Goal: Task Accomplishment & Management: Manage account settings

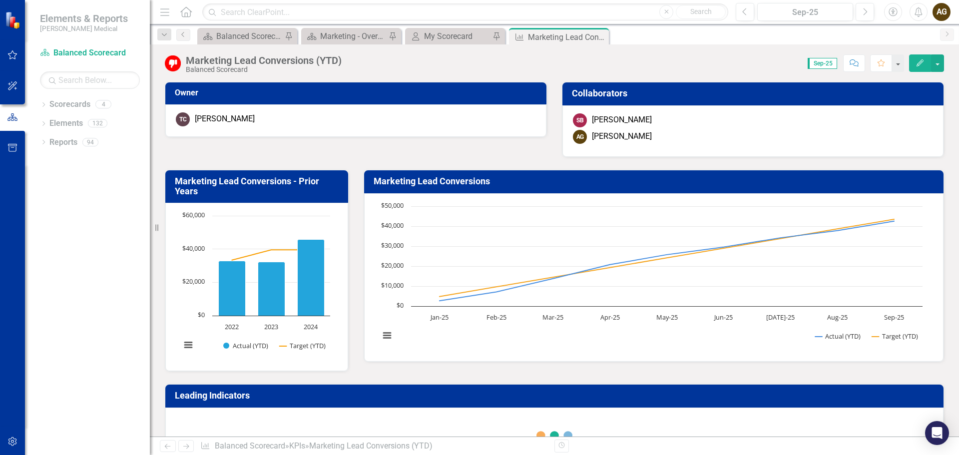
scroll to position [300, 0]
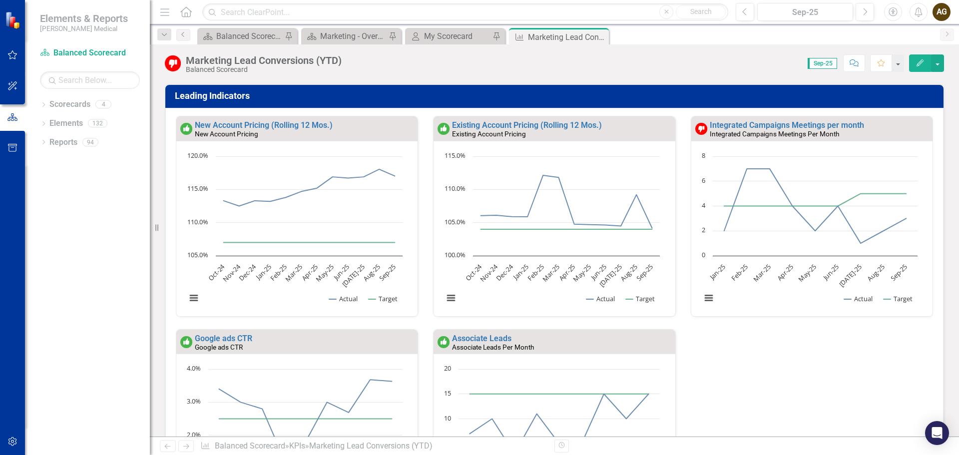
drag, startPoint x: 173, startPoint y: 68, endPoint x: 181, endPoint y: 163, distance: 95.8
click at [173, 68] on img at bounding box center [173, 63] width 16 height 16
click at [696, 127] on img at bounding box center [702, 129] width 12 height 12
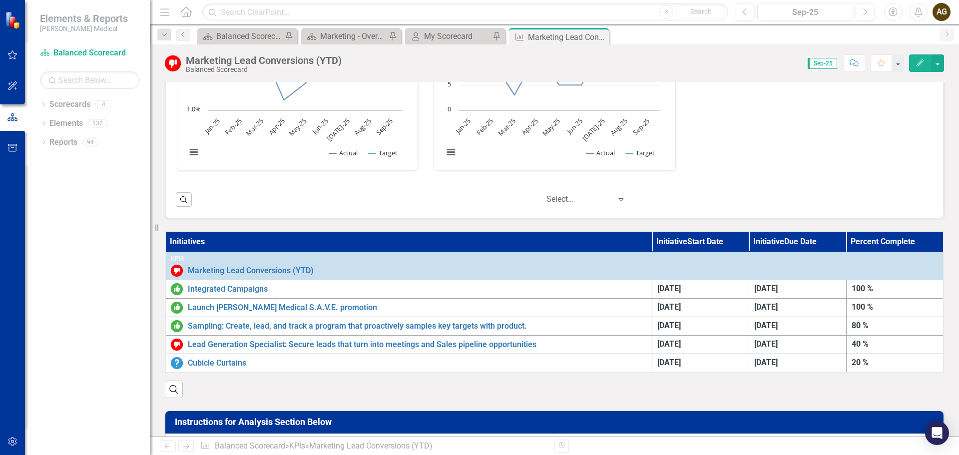
scroll to position [662, 0]
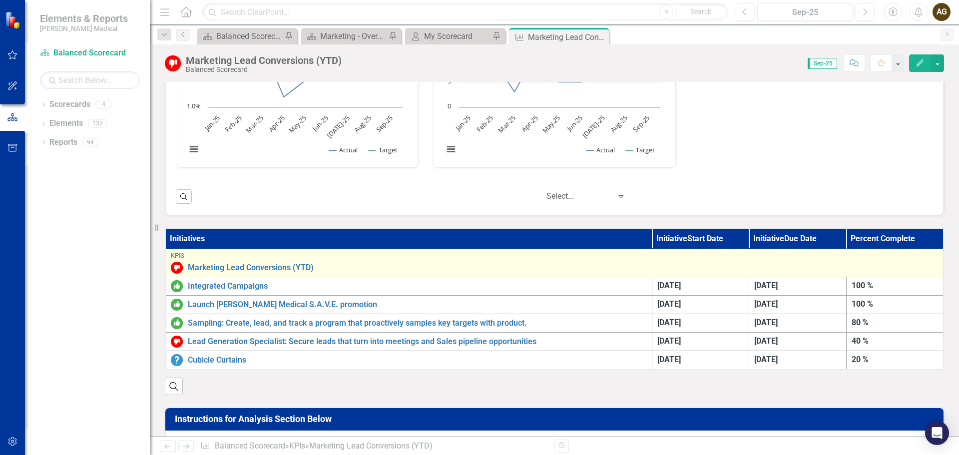
click at [176, 268] on img at bounding box center [177, 268] width 12 height 12
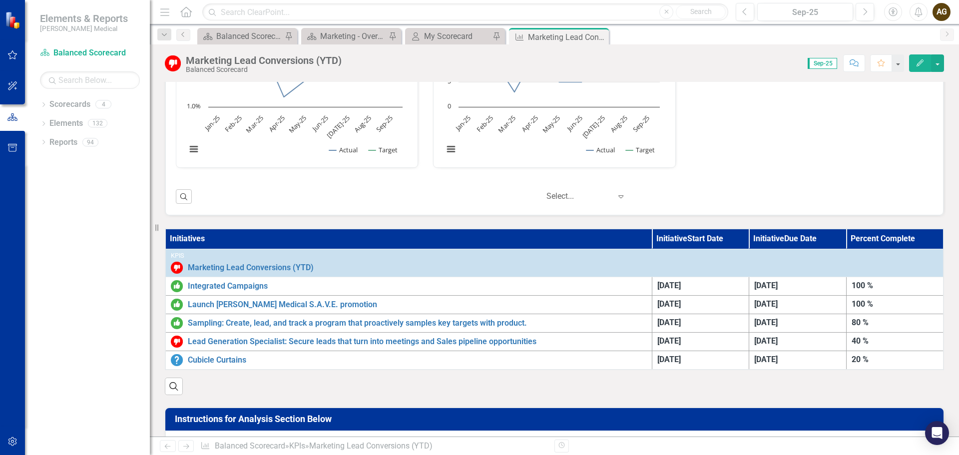
click at [160, 312] on div "Initiatives Initiative Start Date Initiative Due Date Percent Complete KPIs Mar…" at bounding box center [554, 305] width 794 height 179
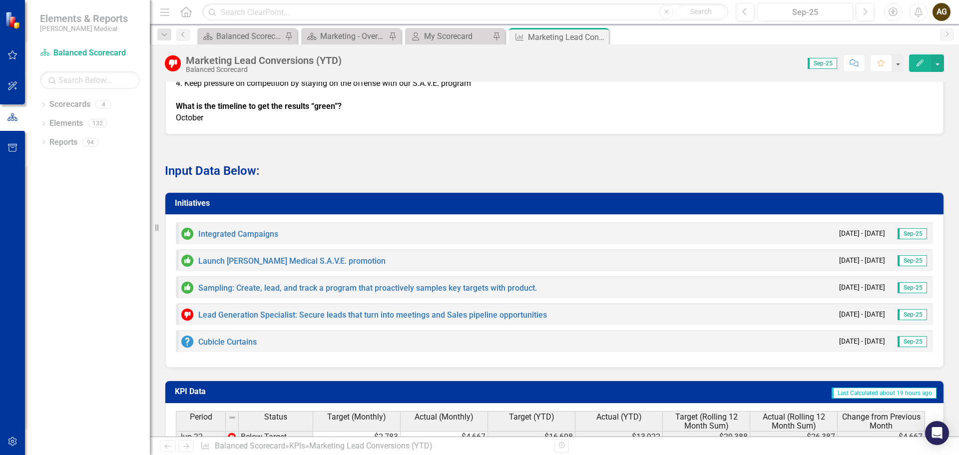
scroll to position [1261, 0]
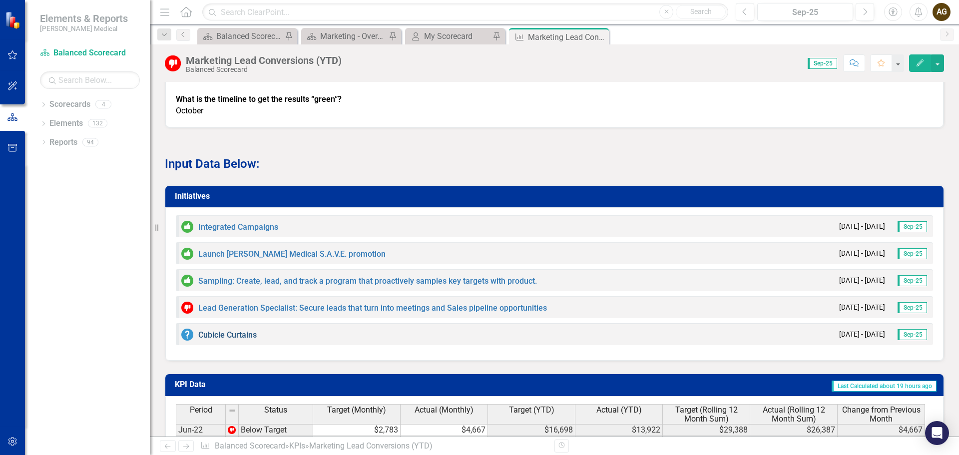
click at [233, 340] on link "Cubicle Curtains" at bounding box center [227, 334] width 58 height 9
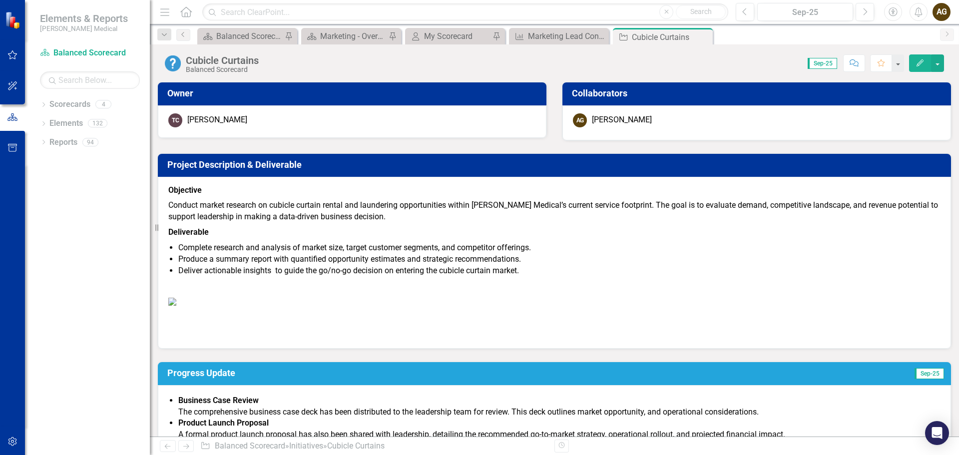
drag, startPoint x: 577, startPoint y: 127, endPoint x: 605, endPoint y: 127, distance: 28.0
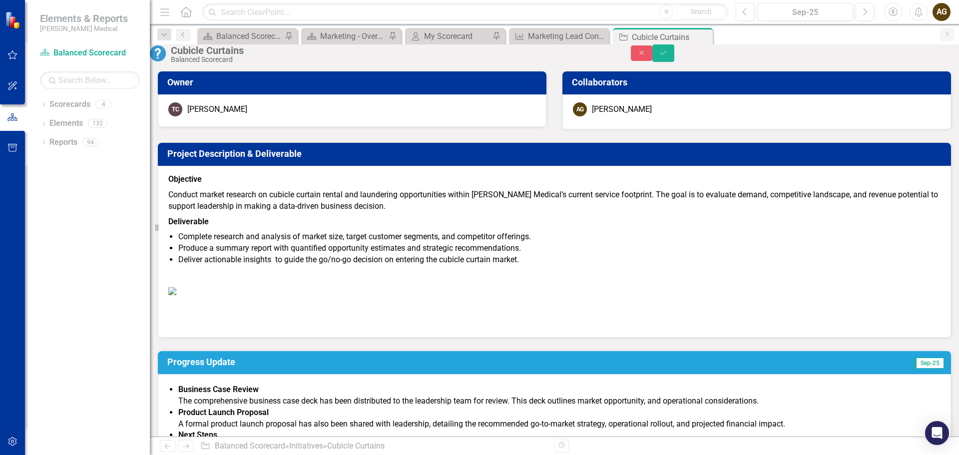
type input "40"
drag, startPoint x: 585, startPoint y: 158, endPoint x: 596, endPoint y: 160, distance: 11.2
click at [668, 56] on icon "Save" at bounding box center [663, 52] width 9 height 7
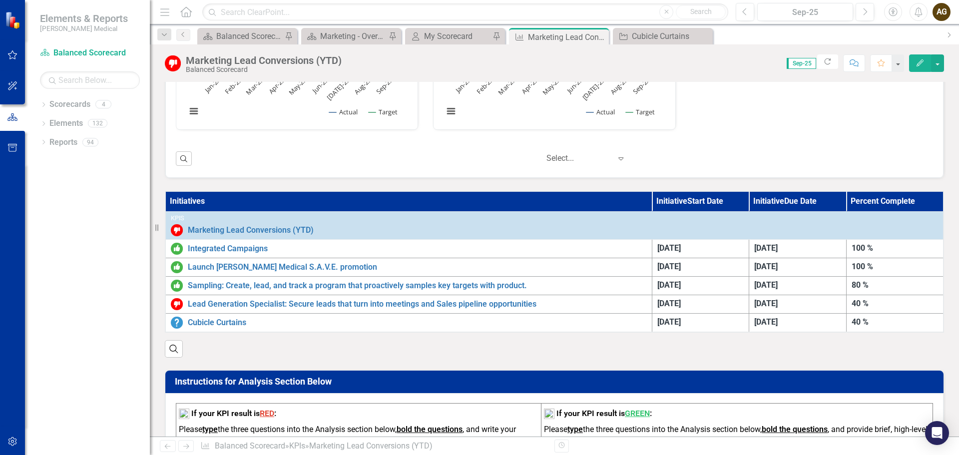
scroll to position [700, 0]
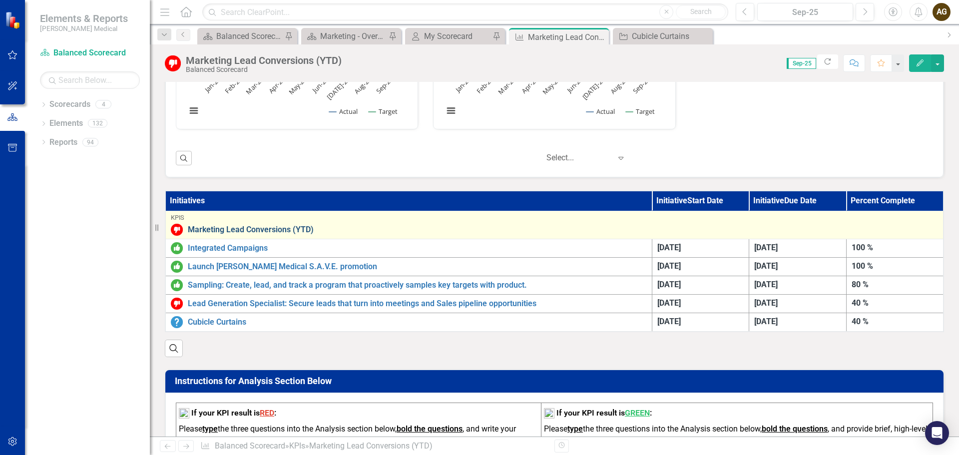
click at [281, 231] on link "Marketing Lead Conversions (YTD)" at bounding box center [563, 229] width 751 height 9
click at [282, 230] on link "Marketing Lead Conversions (YTD)" at bounding box center [563, 229] width 751 height 9
click at [677, 223] on div "KPIs Marketing Lead Conversions (YTD) Edit Edit KPI Link Open Element" at bounding box center [555, 224] width 768 height 21
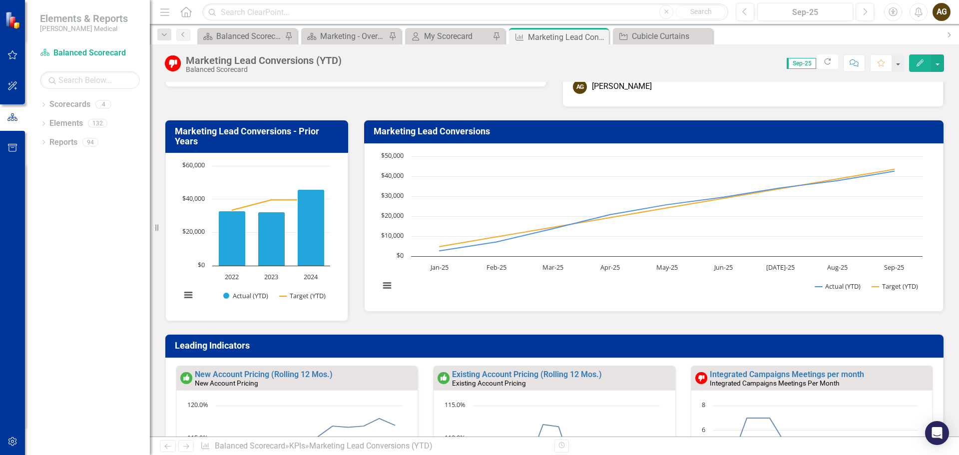
scroll to position [0, 0]
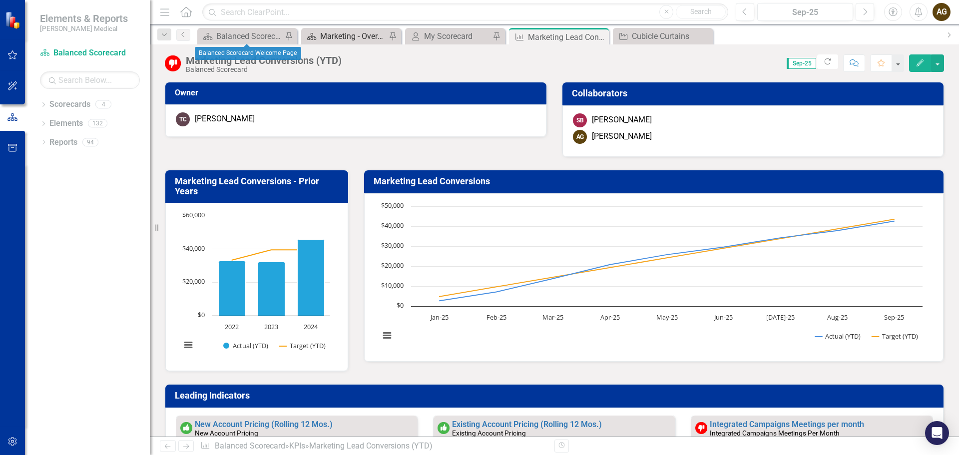
click at [337, 34] on div "Marketing - Overview Dashboard" at bounding box center [353, 36] width 66 height 12
